Goal: Complete application form

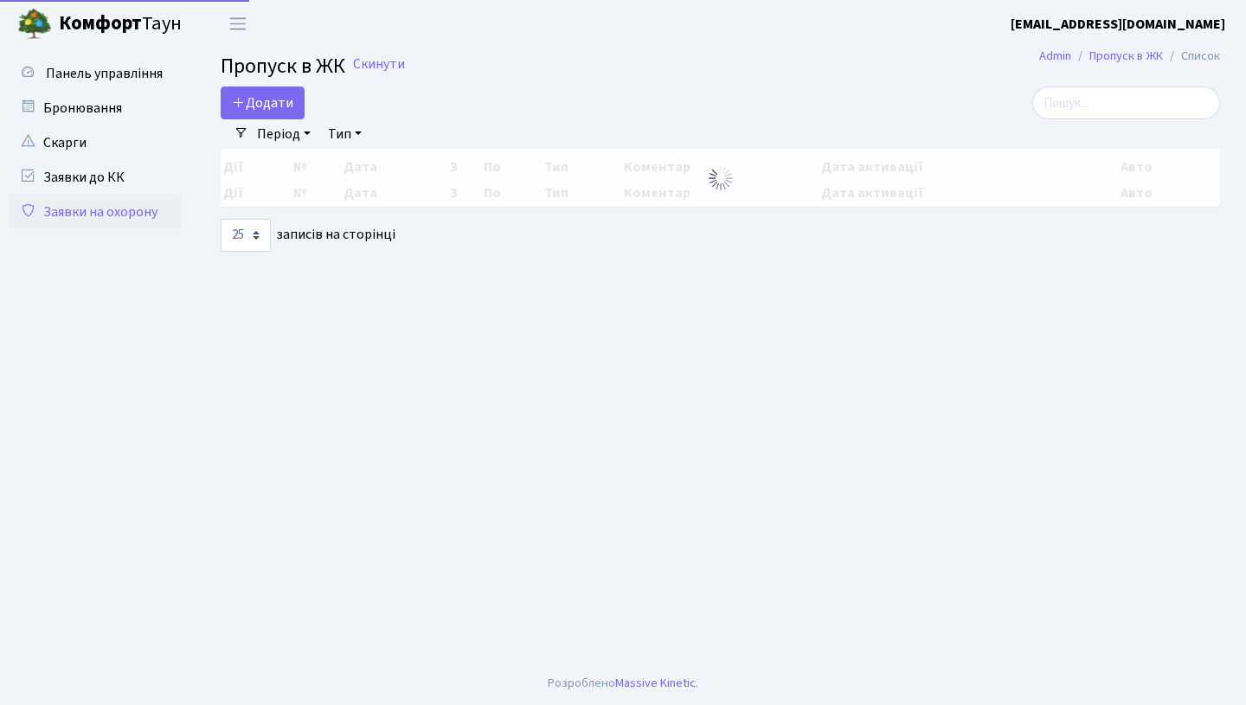
select select "25"
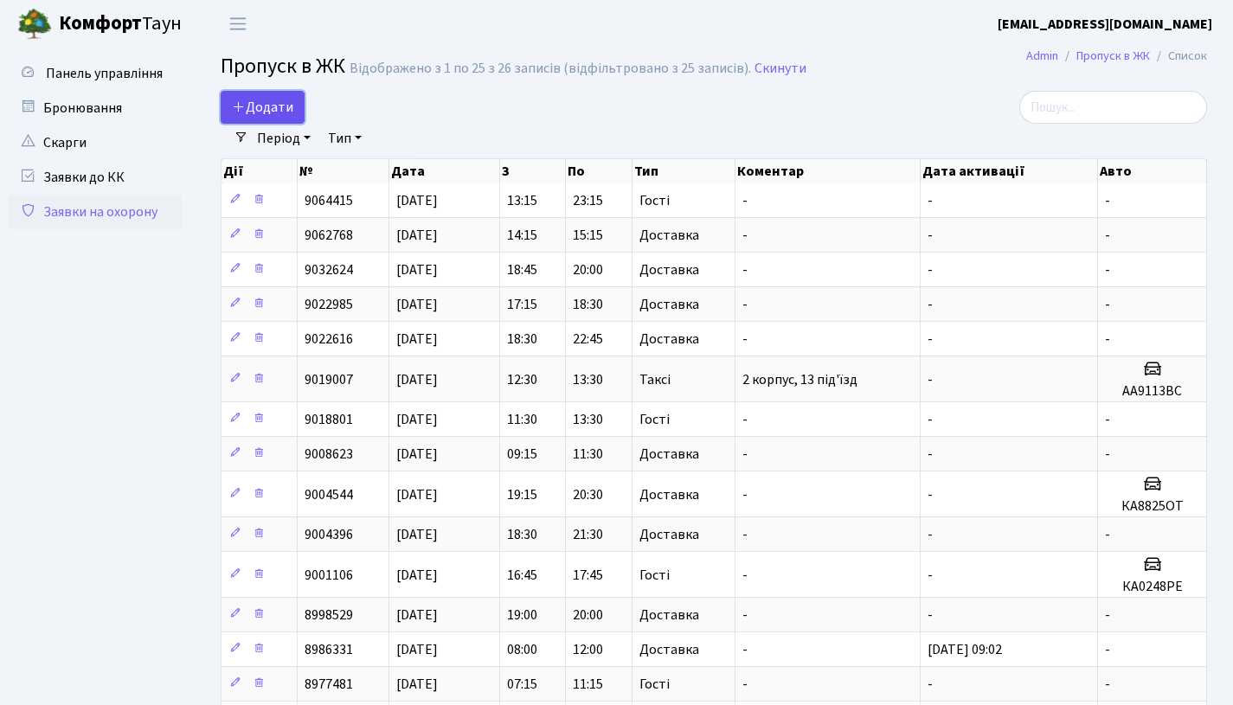
click at [262, 114] on span "Додати" at bounding box center [262, 107] width 61 height 19
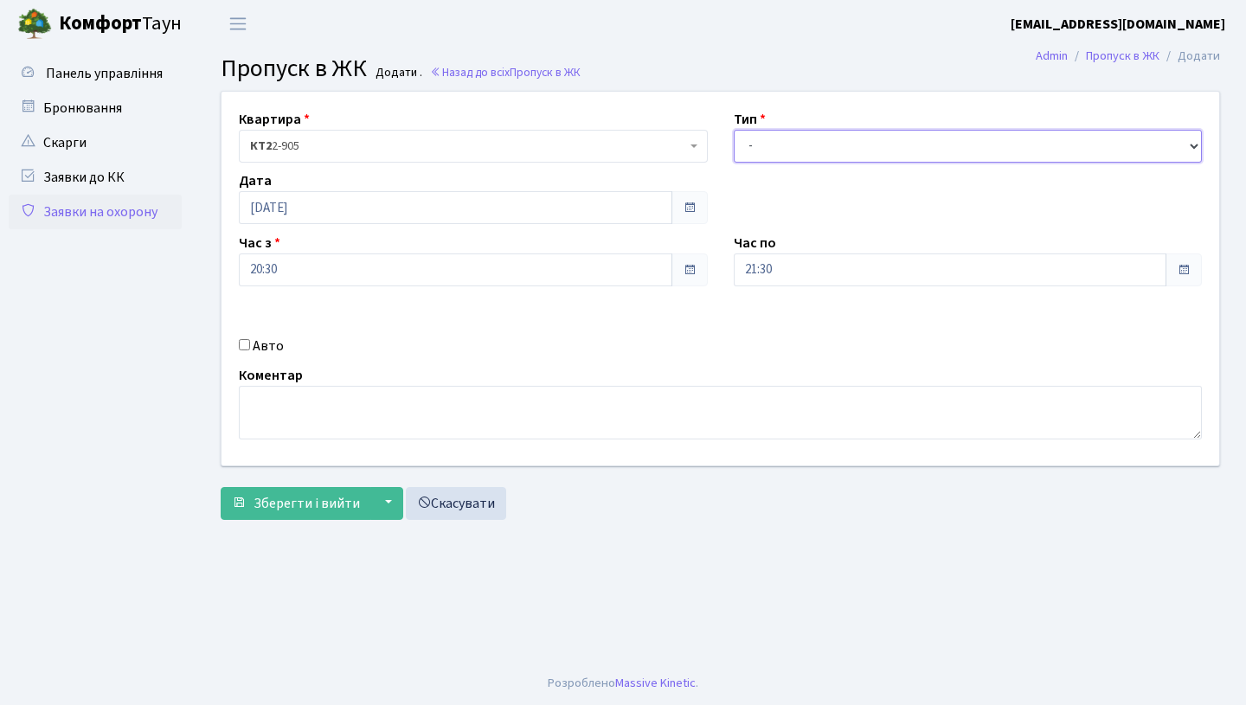
click at [772, 149] on select "- Доставка Таксі Гості Сервіс" at bounding box center [967, 146] width 469 height 33
select select "1"
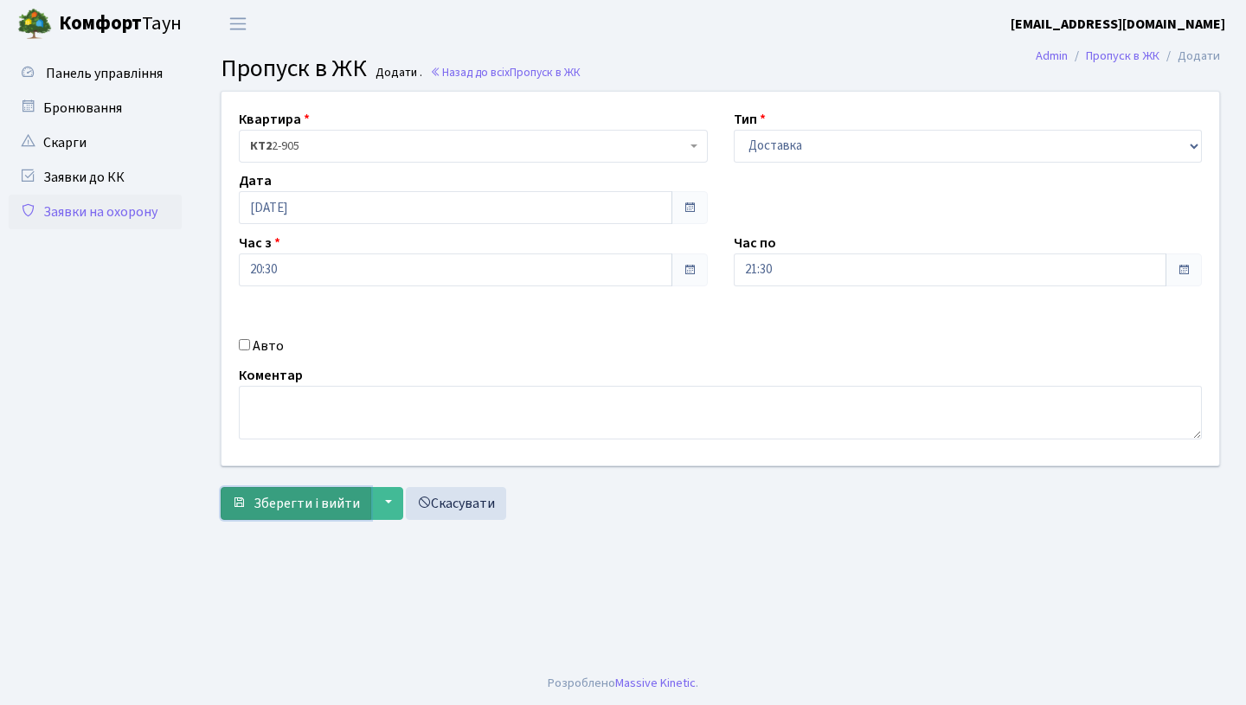
click at [300, 495] on span "Зберегти і вийти" at bounding box center [306, 503] width 106 height 19
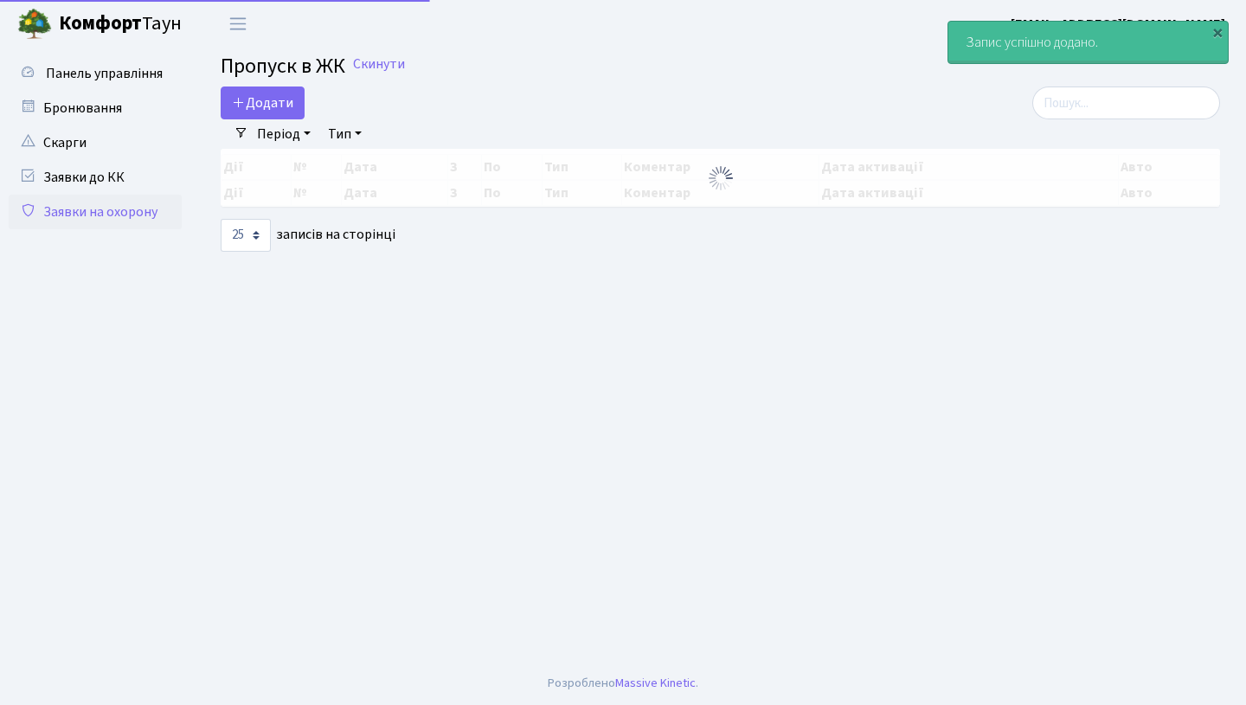
select select "25"
